Goal: Find specific page/section: Find specific page/section

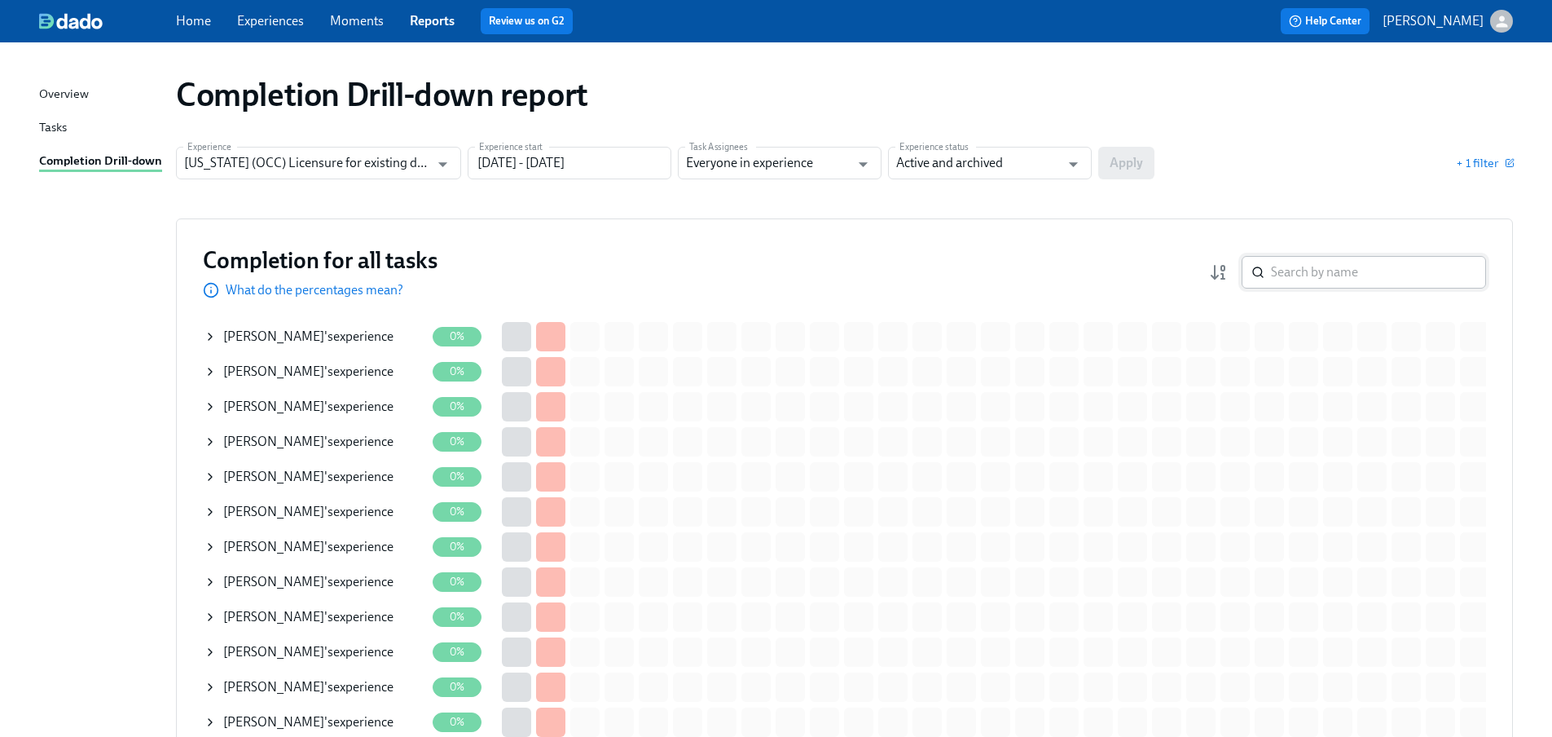
click at [1319, 280] on input "search" at bounding box center [1378, 272] width 215 height 33
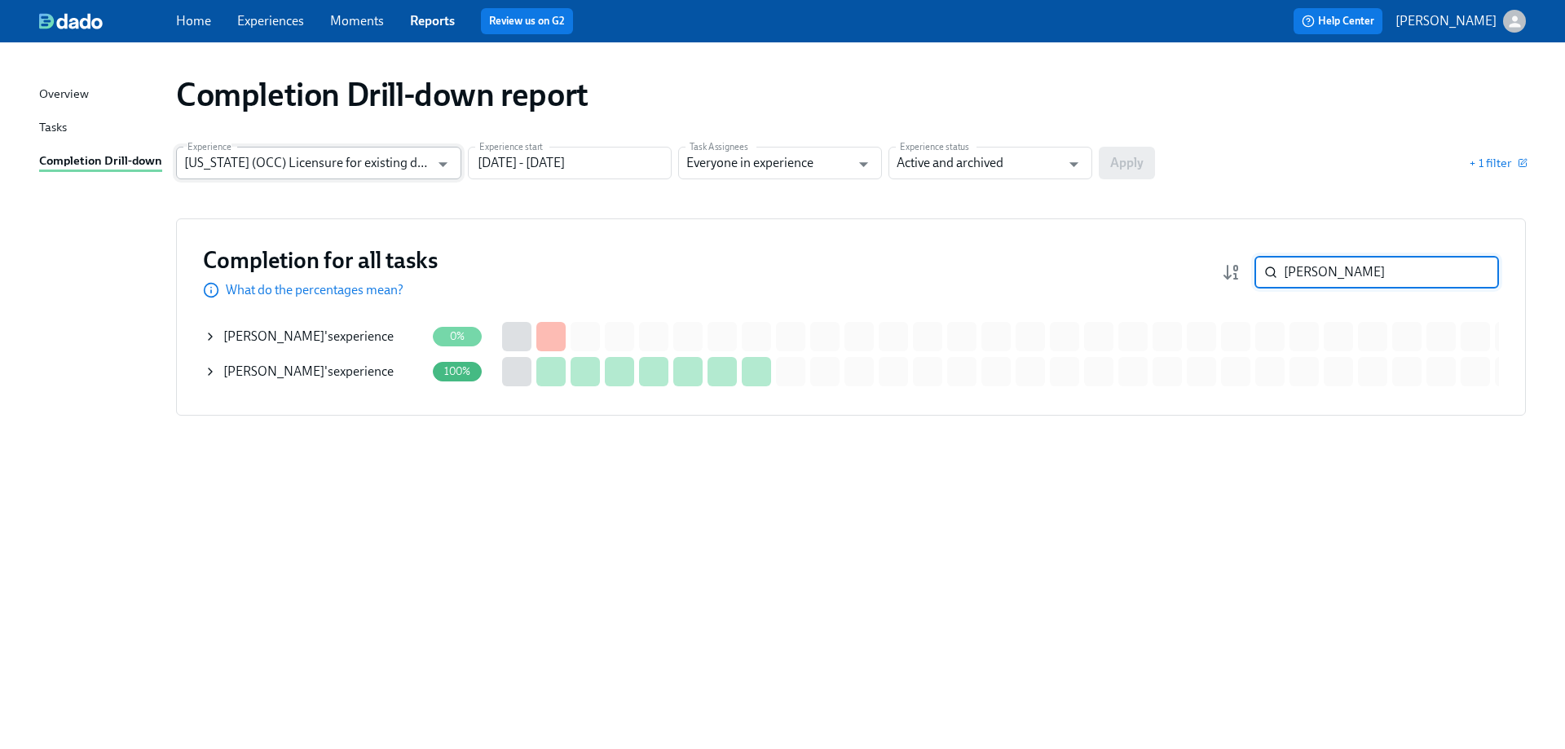
type input "[PERSON_NAME]"
click at [366, 175] on input "[US_STATE] (OCC) Licensure for existing doctors" at bounding box center [306, 163] width 245 height 33
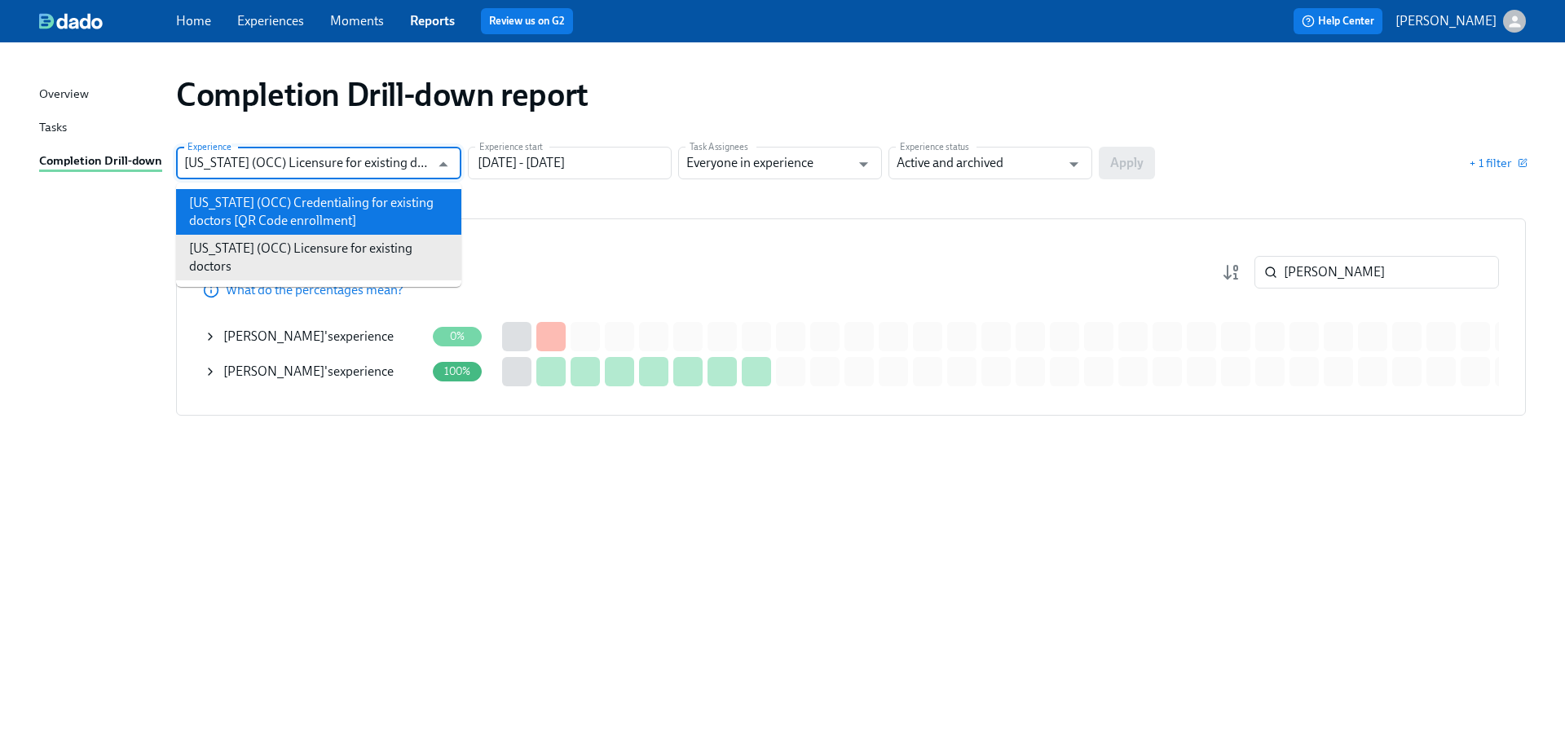
click at [361, 223] on li "[US_STATE] (OCC) Credentialing for existing doctors [QR Code enrollment]" at bounding box center [318, 212] width 285 height 46
type input "[US_STATE] (OCC) Credentialing for existing doctors [QR Code enrollment]"
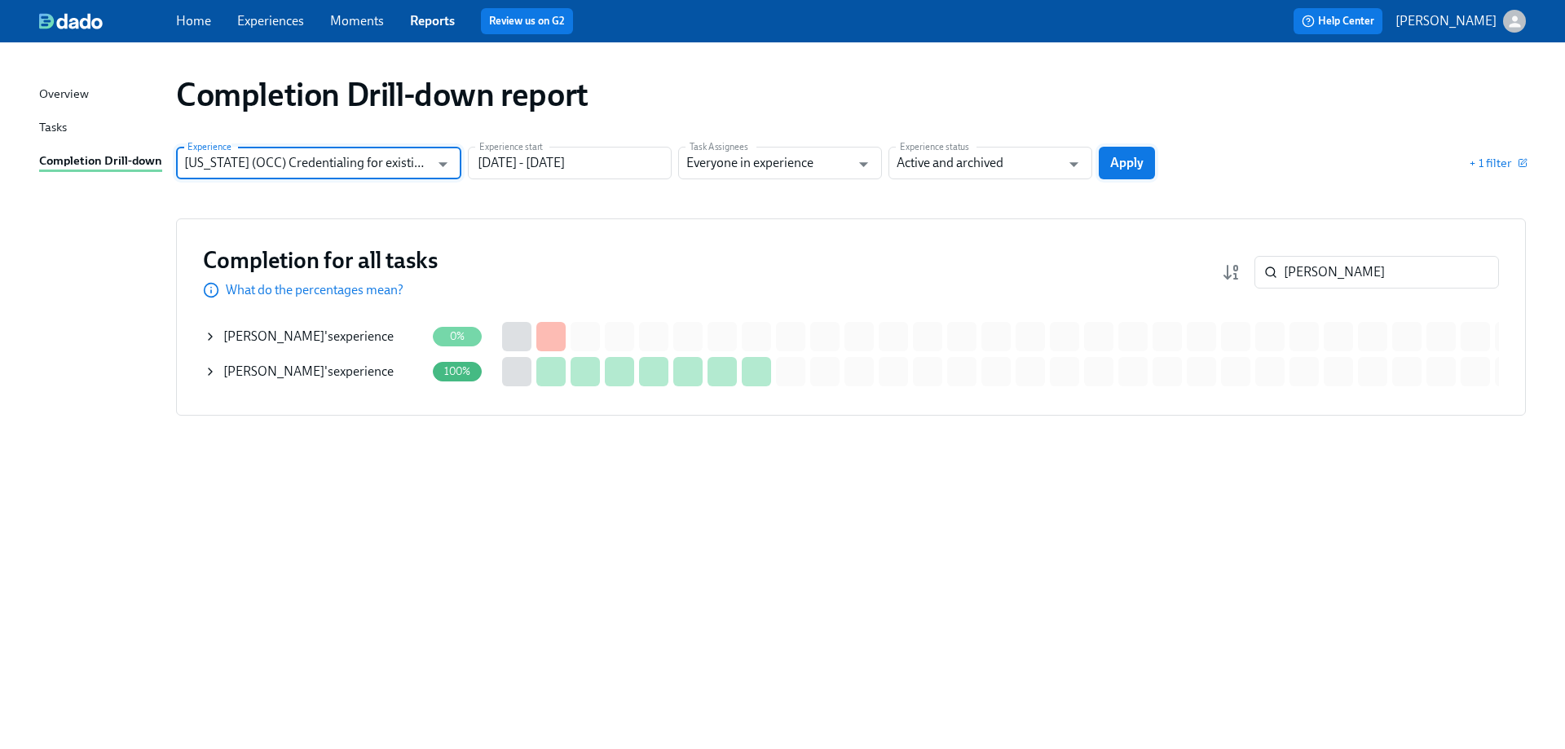
click at [1131, 165] on span "Apply" at bounding box center [1126, 163] width 33 height 16
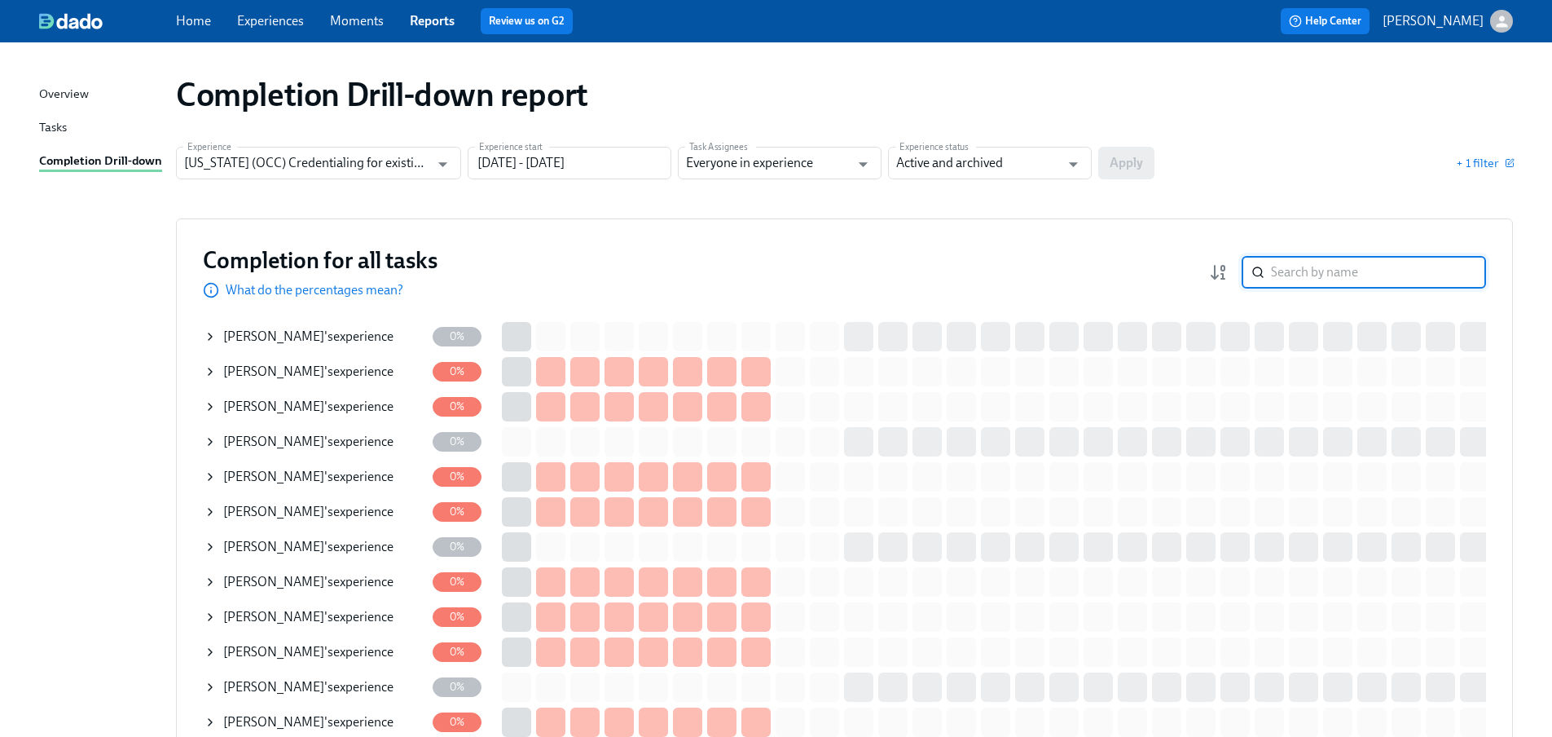
click at [1332, 284] on input "search" at bounding box center [1378, 272] width 215 height 33
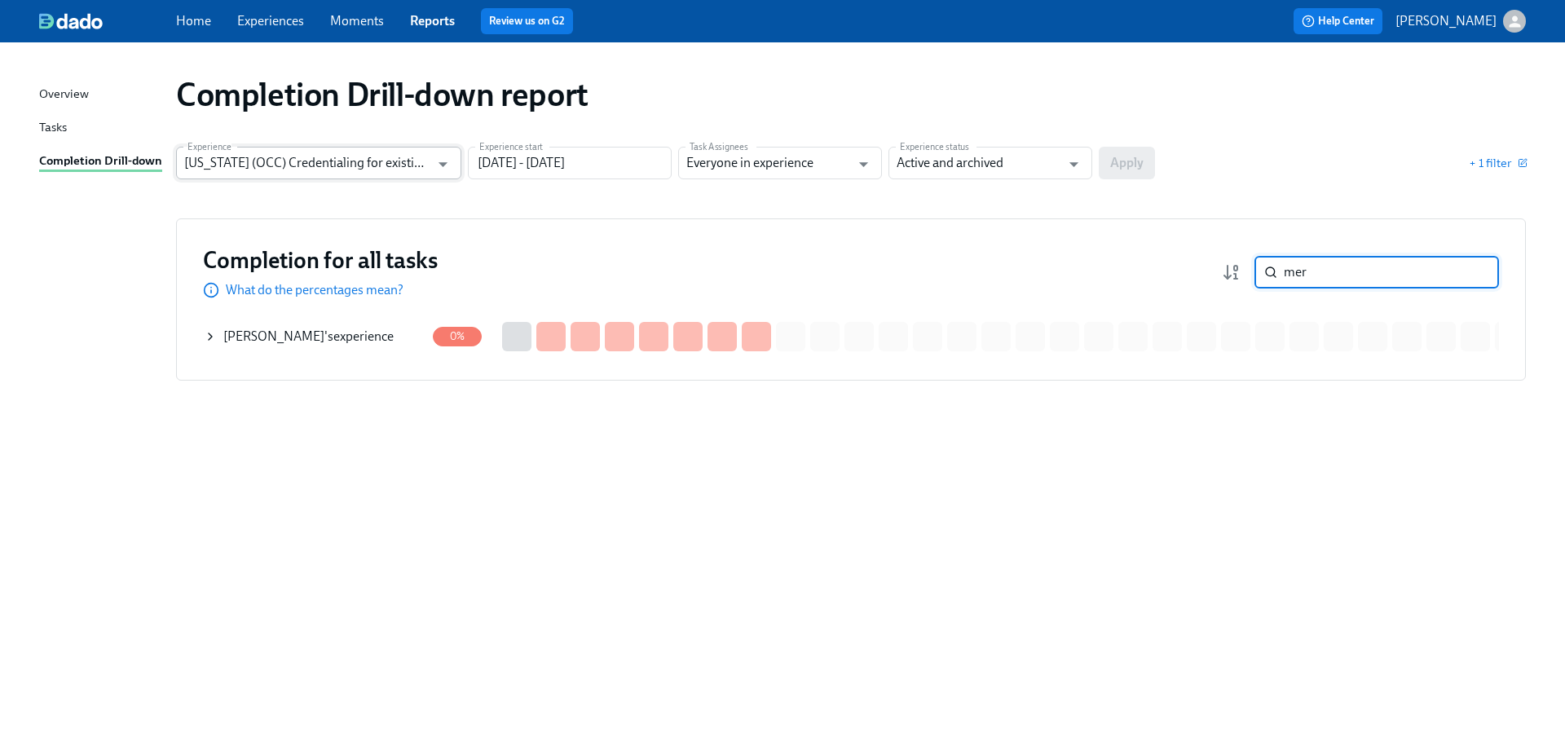
type input "mer"
click at [312, 161] on input "[US_STATE] (OCC) Credentialing for existing doctors [QR Code enrollment]" at bounding box center [306, 163] width 245 height 33
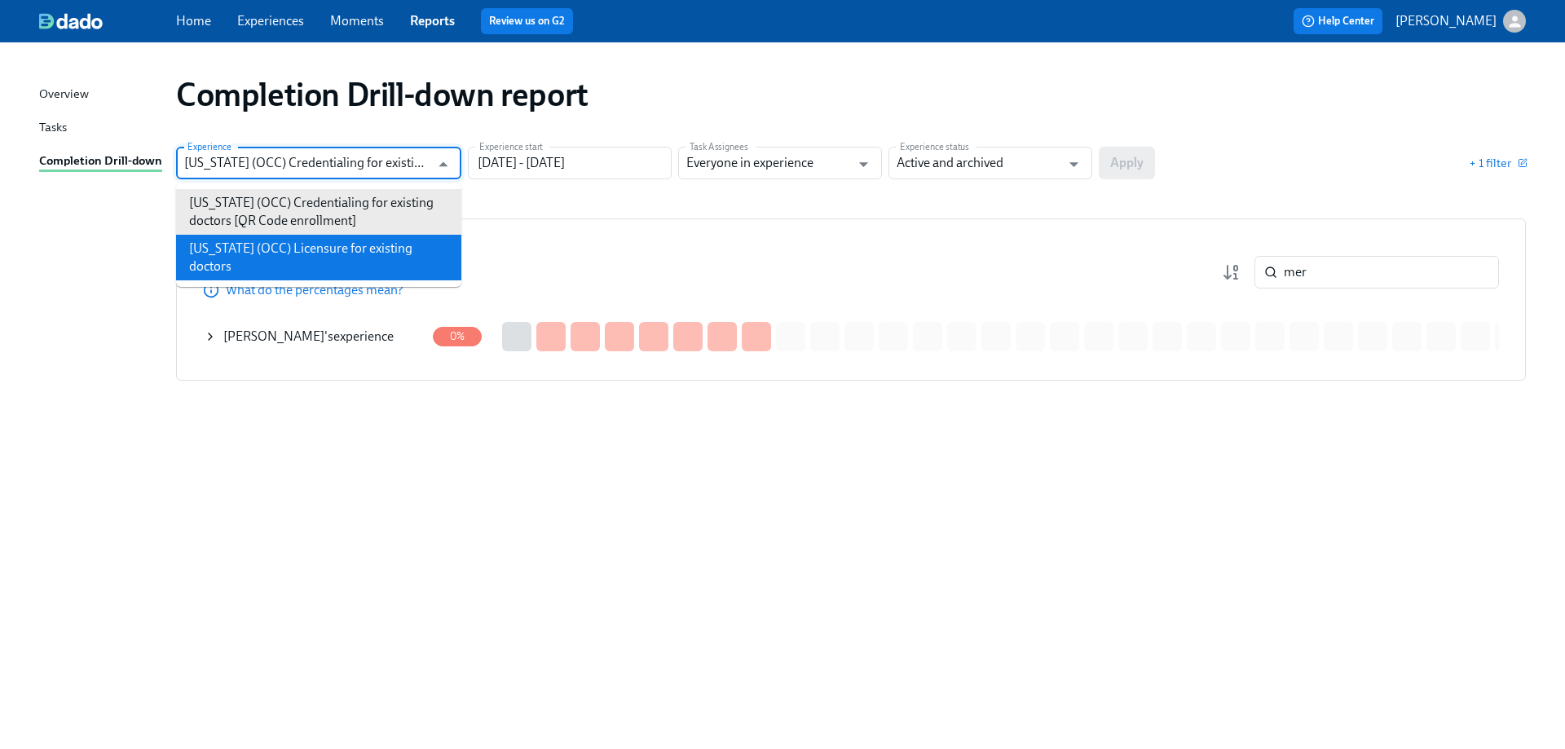
click at [319, 241] on li "[US_STATE] (OCC) Licensure for existing doctors" at bounding box center [318, 258] width 285 height 46
type input "[US_STATE] (OCC) Licensure for existing doctors"
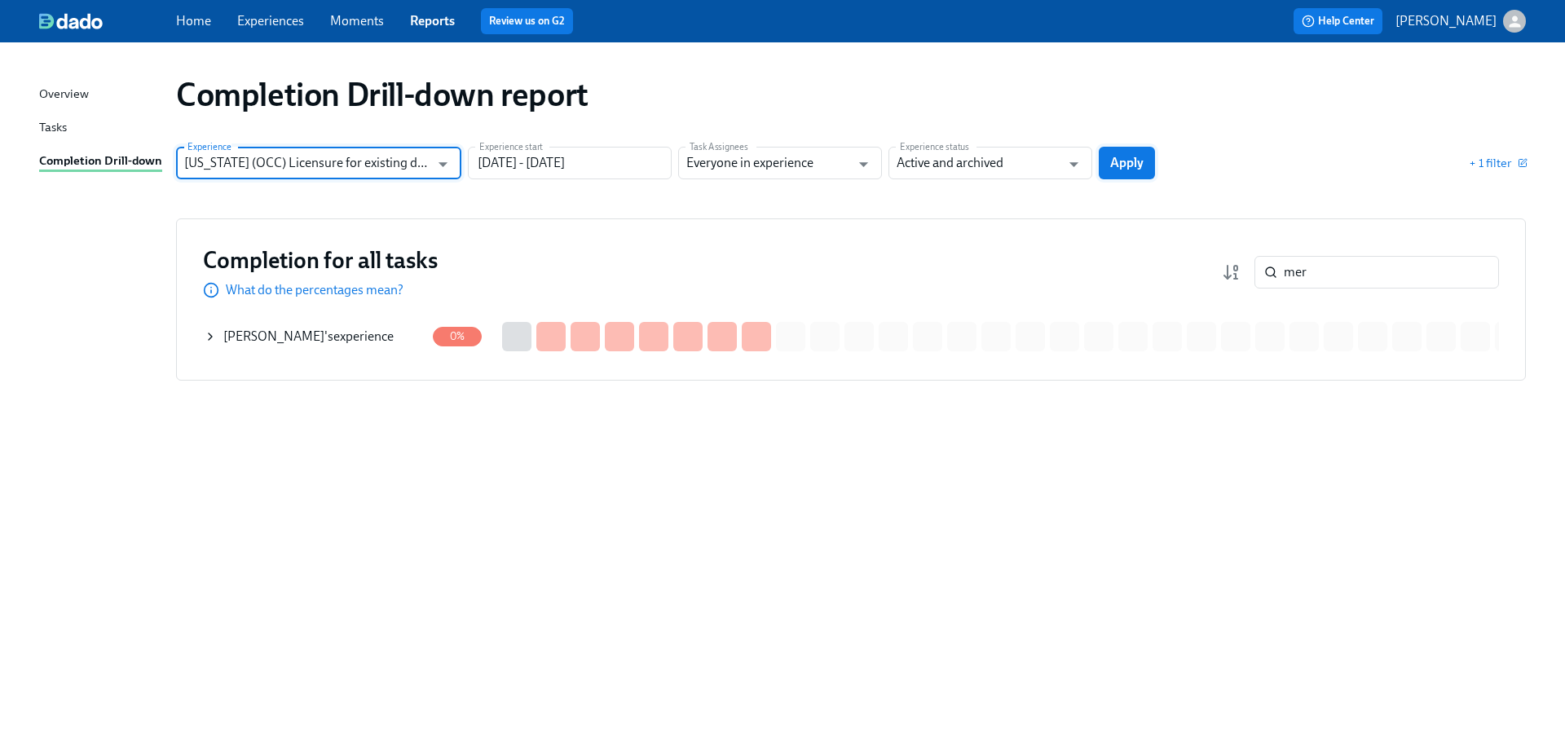
click at [1105, 177] on button "Apply" at bounding box center [1127, 163] width 56 height 33
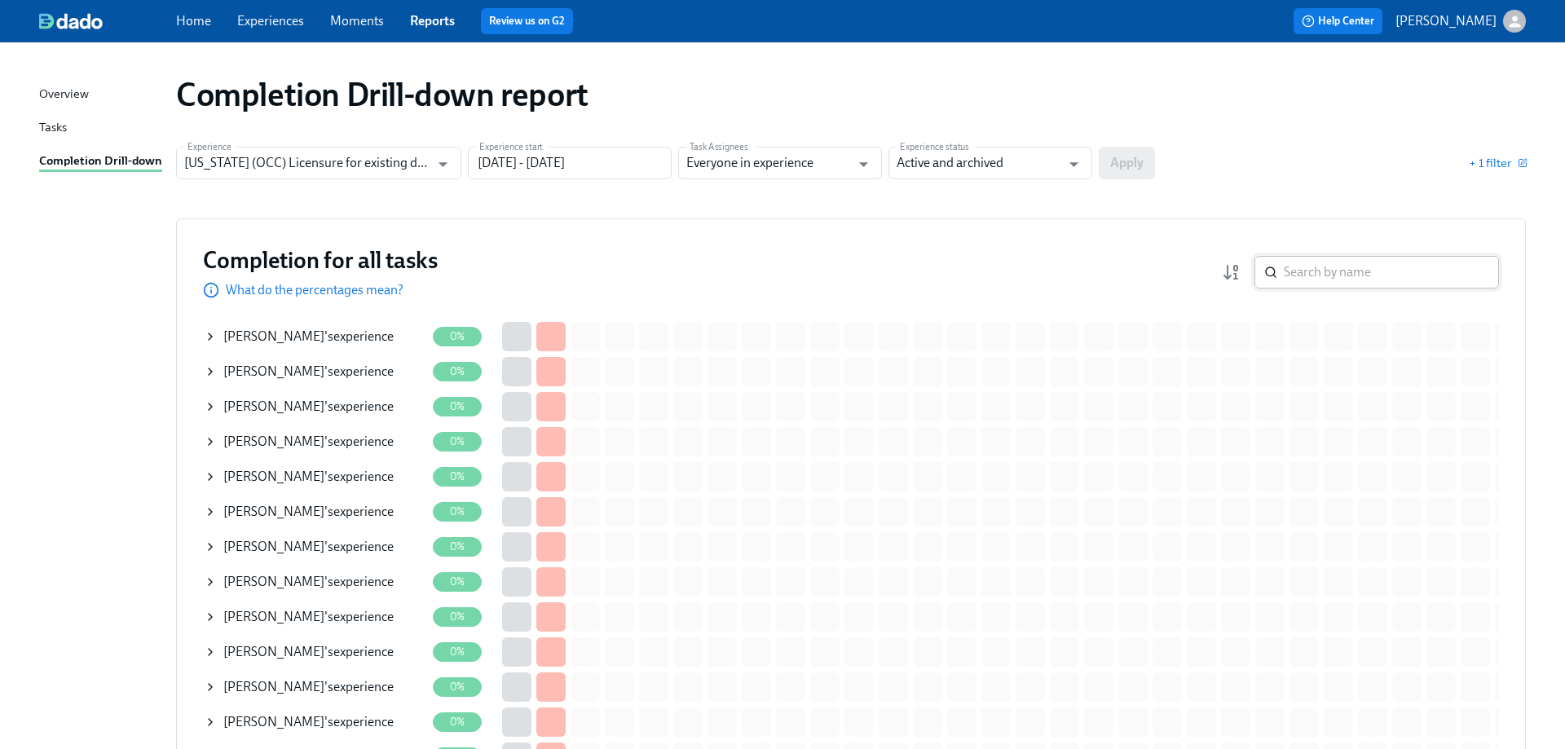
click at [1315, 271] on input "search" at bounding box center [1391, 272] width 215 height 33
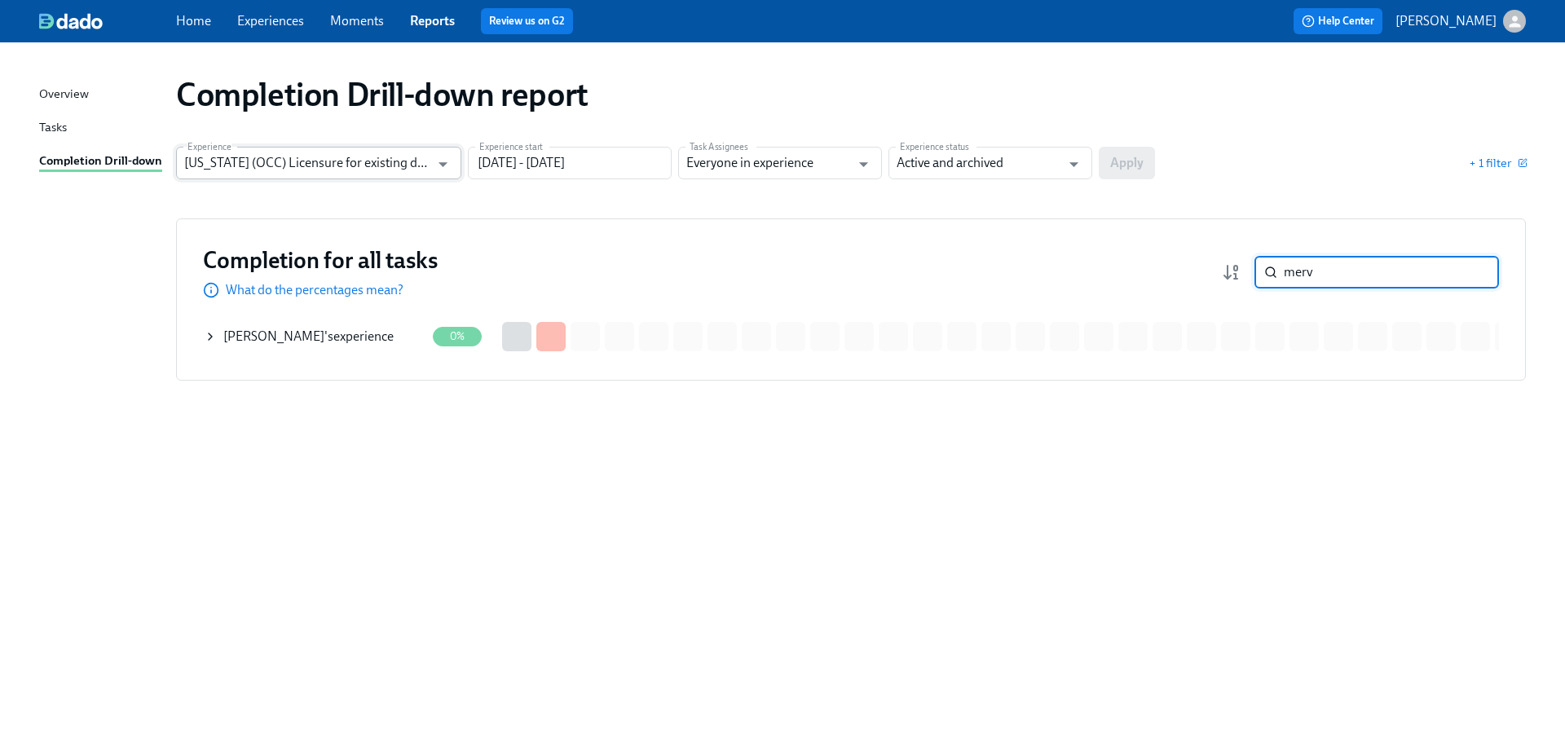
type input "merv"
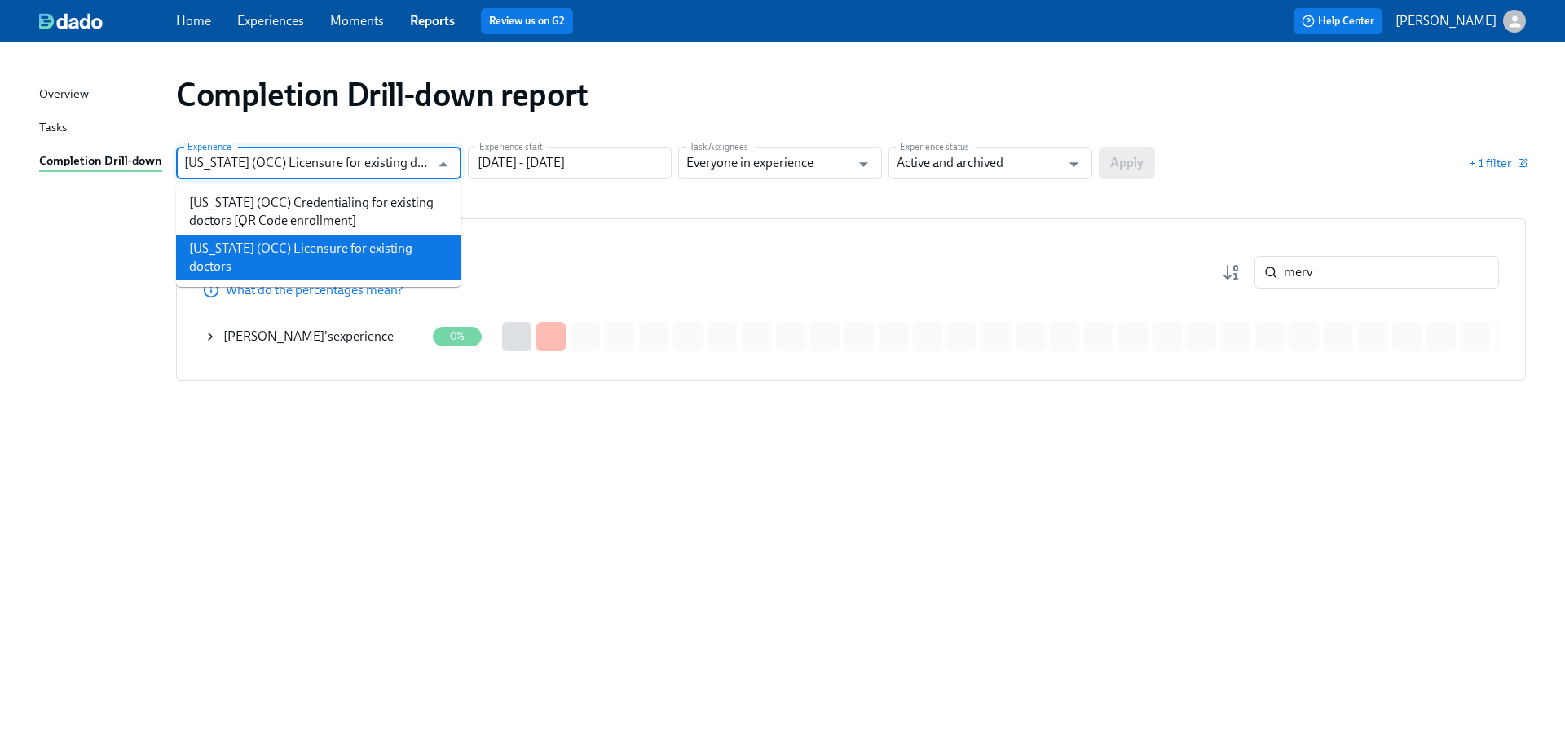
click at [321, 152] on input "[US_STATE] (OCC) Licensure for existing doctors" at bounding box center [306, 163] width 245 height 33
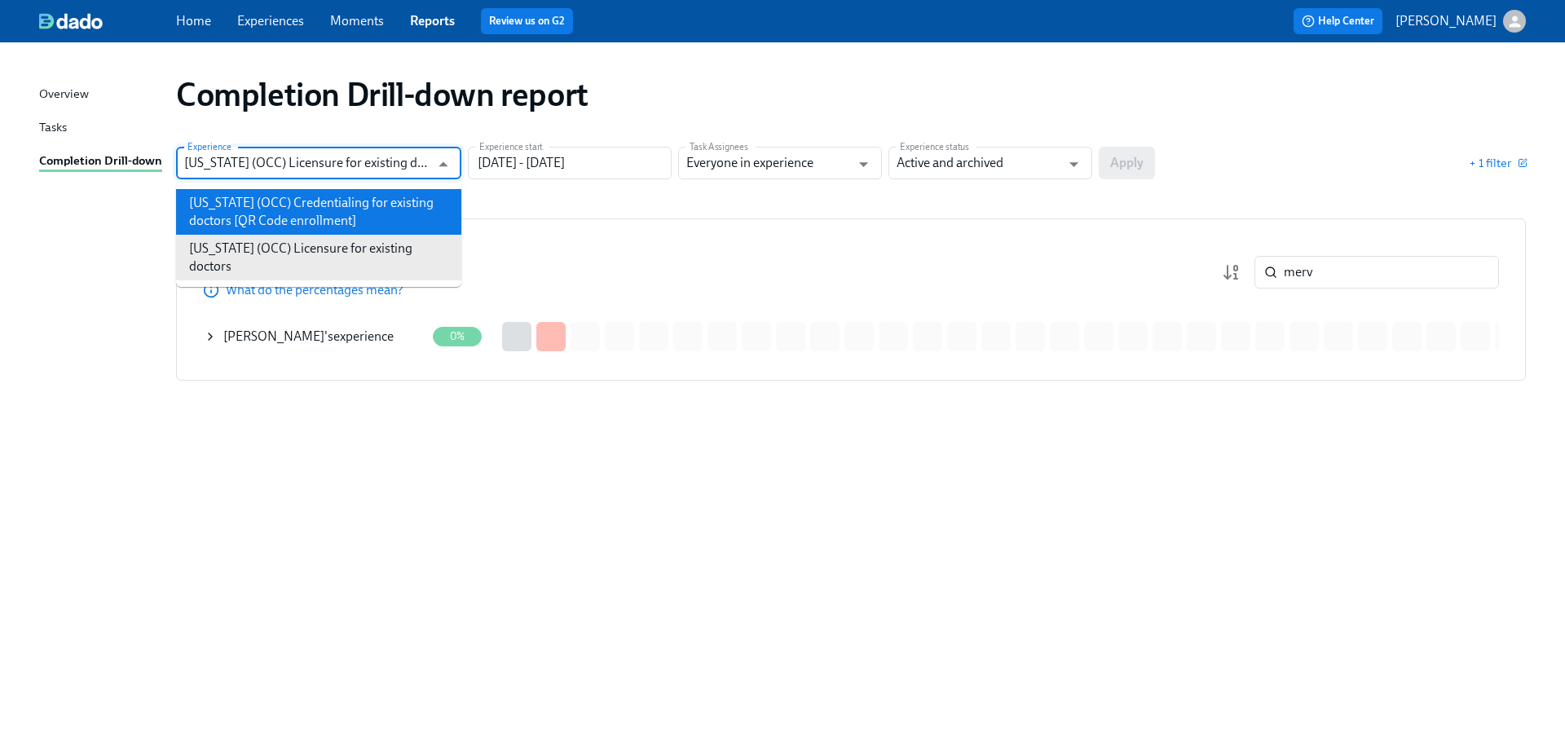
click at [327, 218] on li "[US_STATE] (OCC) Credentialing for existing doctors [QR Code enrollment]" at bounding box center [318, 212] width 285 height 46
type input "[US_STATE] (OCC) Credentialing for existing doctors [QR Code enrollment]"
